Goal: Transaction & Acquisition: Purchase product/service

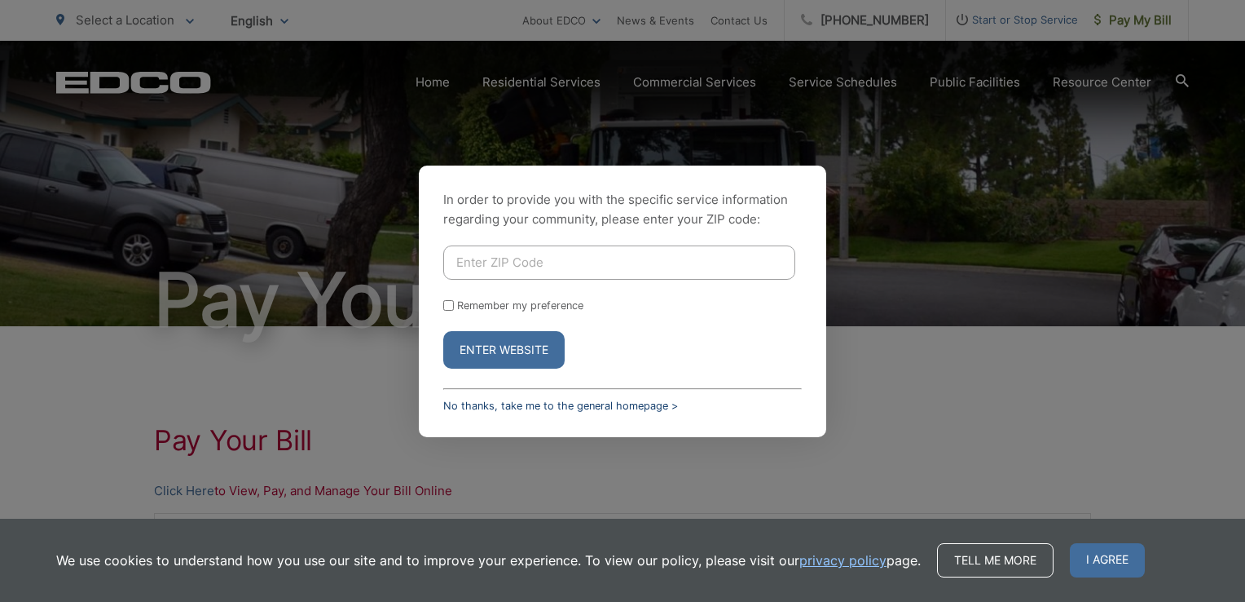
click at [616, 403] on link "No thanks, take me to the general homepage >" at bounding box center [560, 405] width 235 height 12
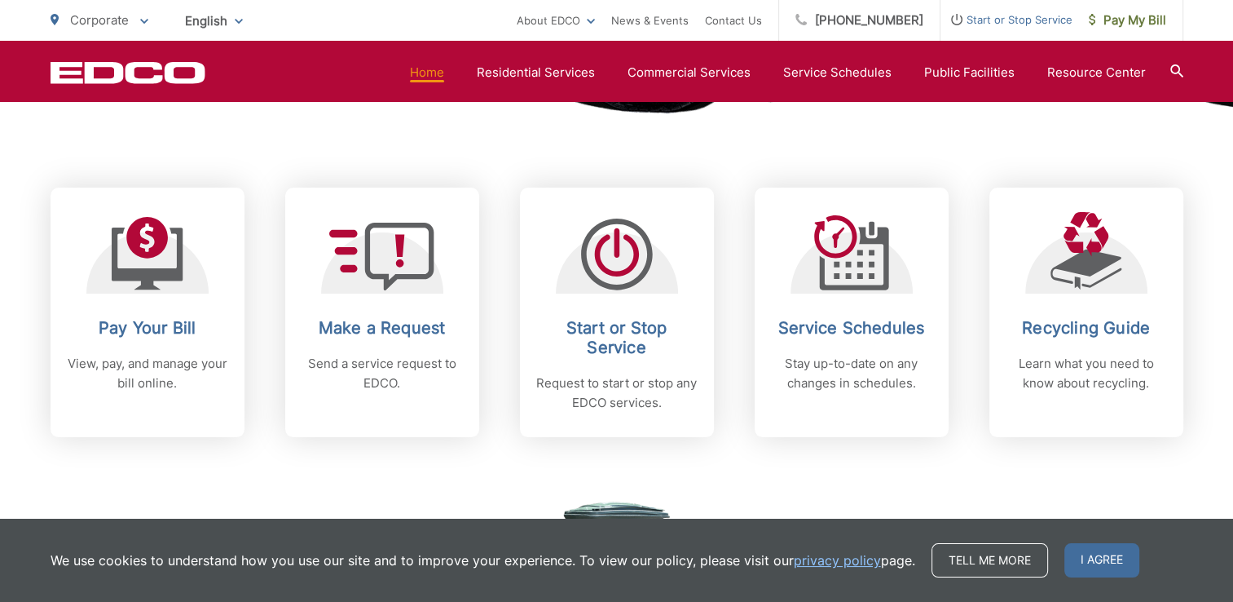
scroll to position [624, 0]
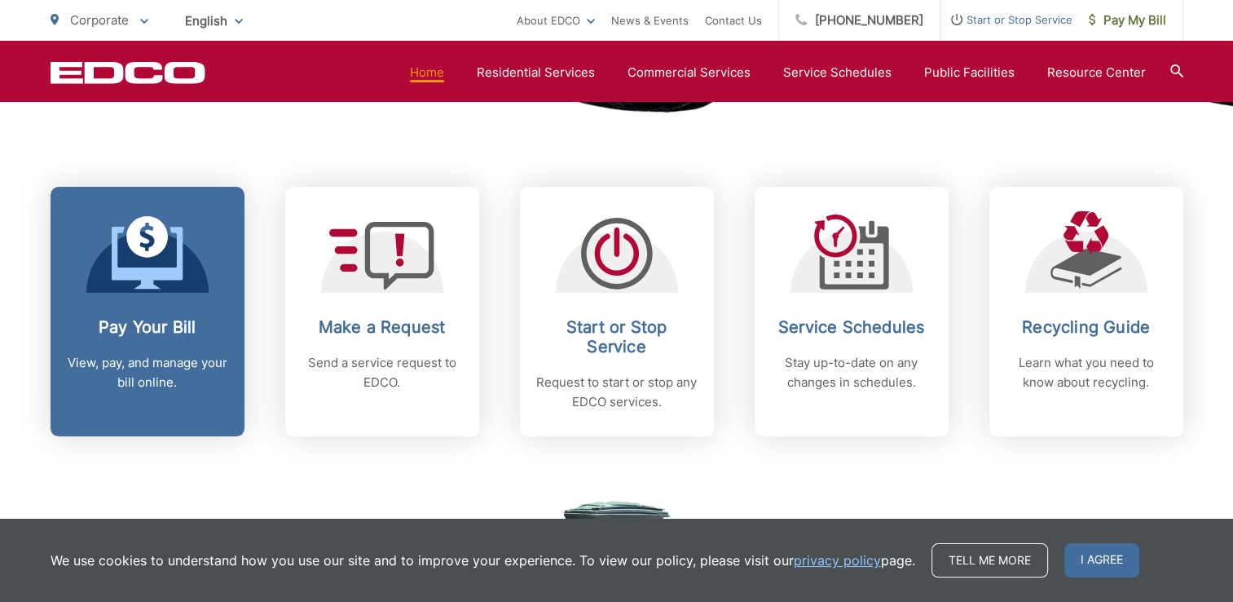
click at [189, 323] on h2 "Pay Your Bill" at bounding box center [147, 327] width 161 height 20
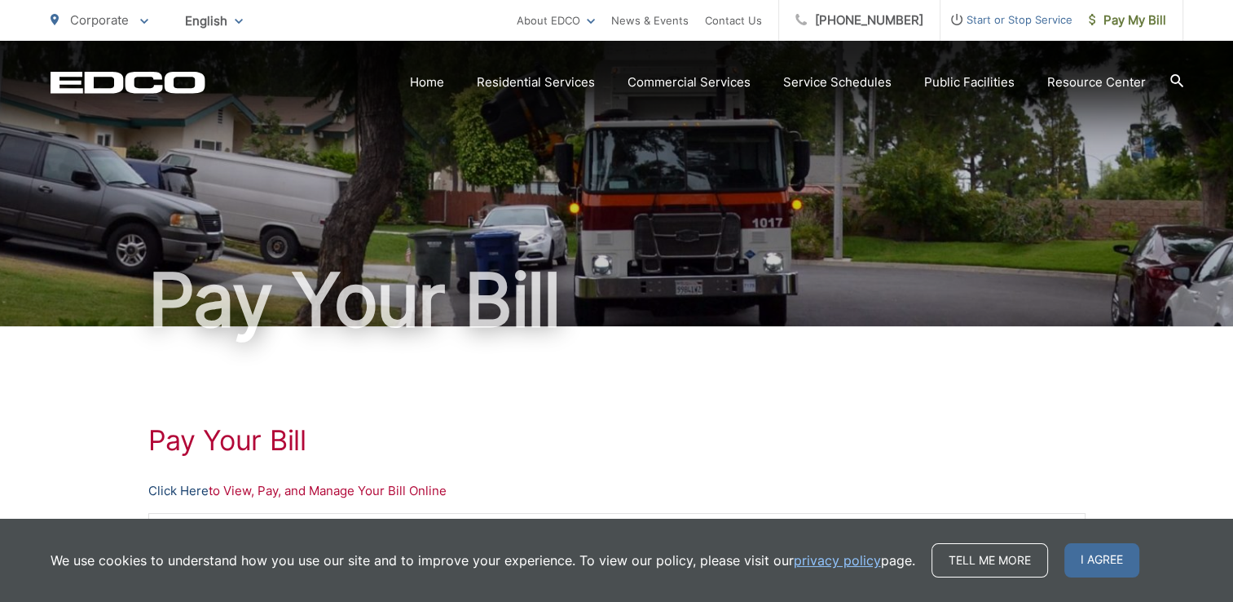
click at [165, 495] on link "Click Here" at bounding box center [178, 491] width 60 height 20
click at [200, 491] on link "Click Here" at bounding box center [178, 491] width 60 height 20
click at [201, 487] on link "Click Here" at bounding box center [178, 491] width 60 height 20
